Goal: Task Accomplishment & Management: Manage account settings

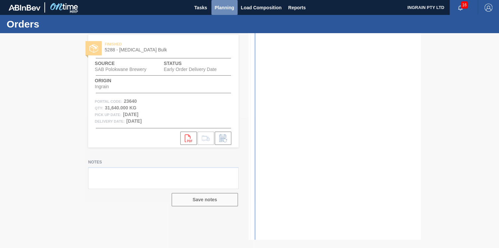
click at [225, 8] on span "Planning" at bounding box center [225, 8] width 20 height 8
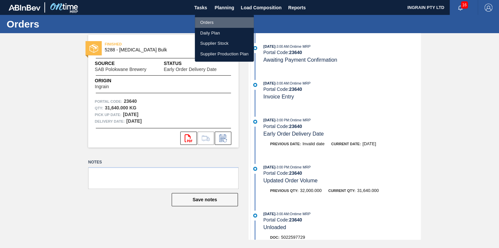
click at [214, 20] on li "Orders" at bounding box center [224, 22] width 59 height 11
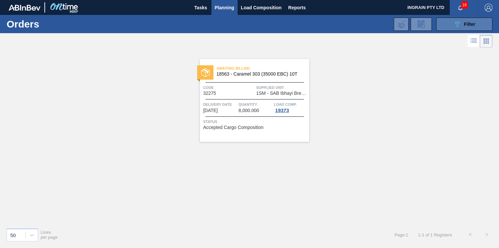
click at [462, 25] on div "089F7B8B-B2A5-4AFE-B5C0-19BA573D28AC Filter" at bounding box center [464, 24] width 22 height 8
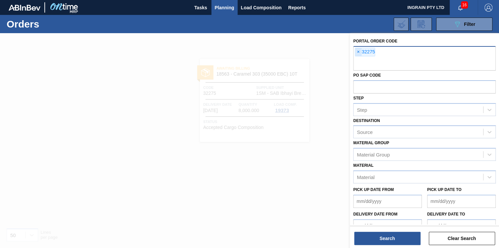
click at [358, 50] on span "×" at bounding box center [358, 52] width 6 height 8
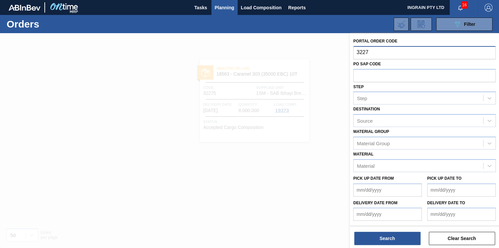
type input "32277"
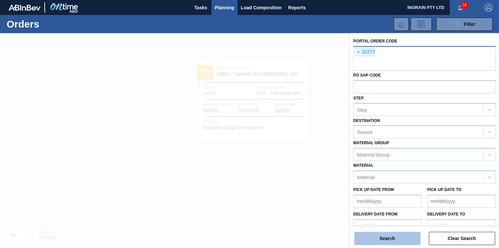
click at [377, 234] on button "Search" at bounding box center [387, 238] width 66 height 13
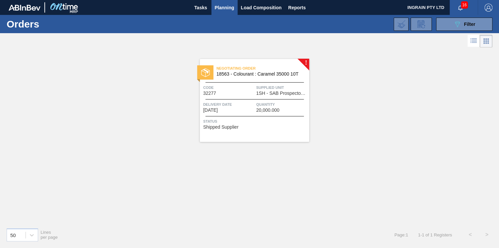
click at [277, 92] on span "1SH - SAB Prospecton Brewery" at bounding box center [281, 93] width 51 height 5
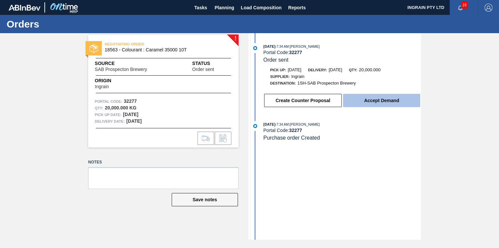
click at [371, 99] on button "Accept Demand" at bounding box center [381, 100] width 77 height 13
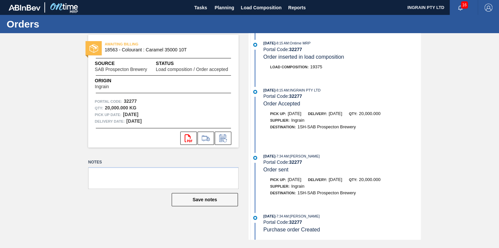
scroll to position [113, 0]
